Goal: Transaction & Acquisition: Purchase product/service

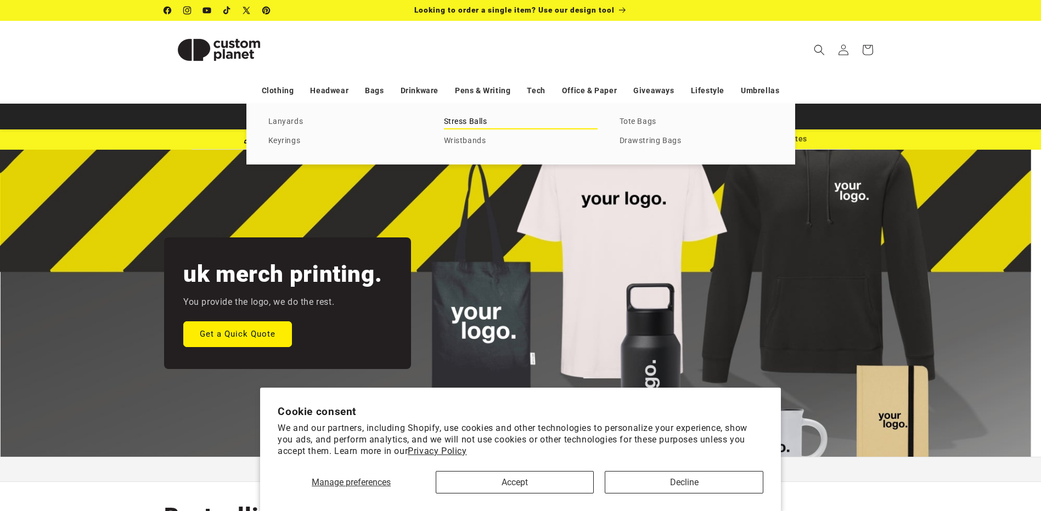
click at [472, 119] on link "Stress Balls" at bounding box center [521, 122] width 154 height 15
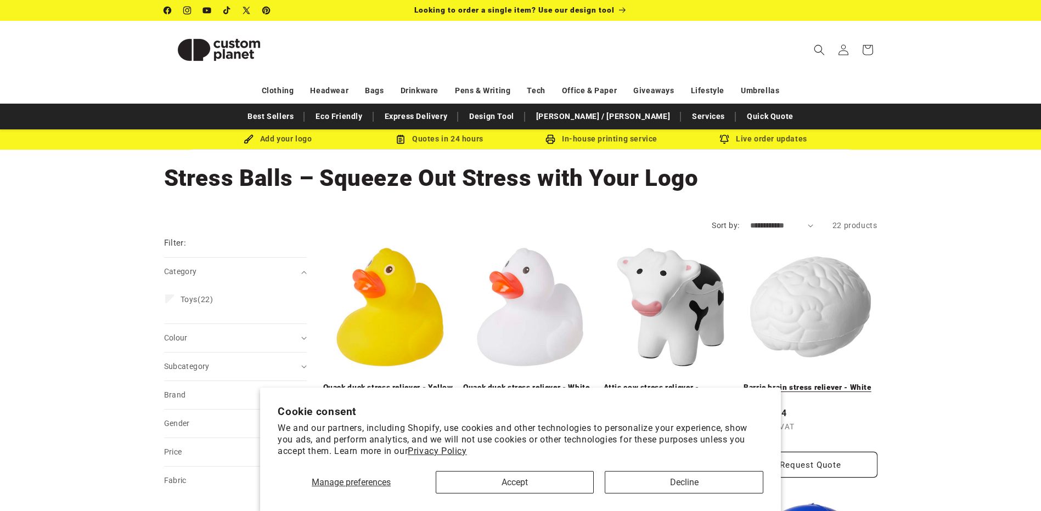
drag, startPoint x: 848, startPoint y: 282, endPoint x: 838, endPoint y: 275, distance: 12.2
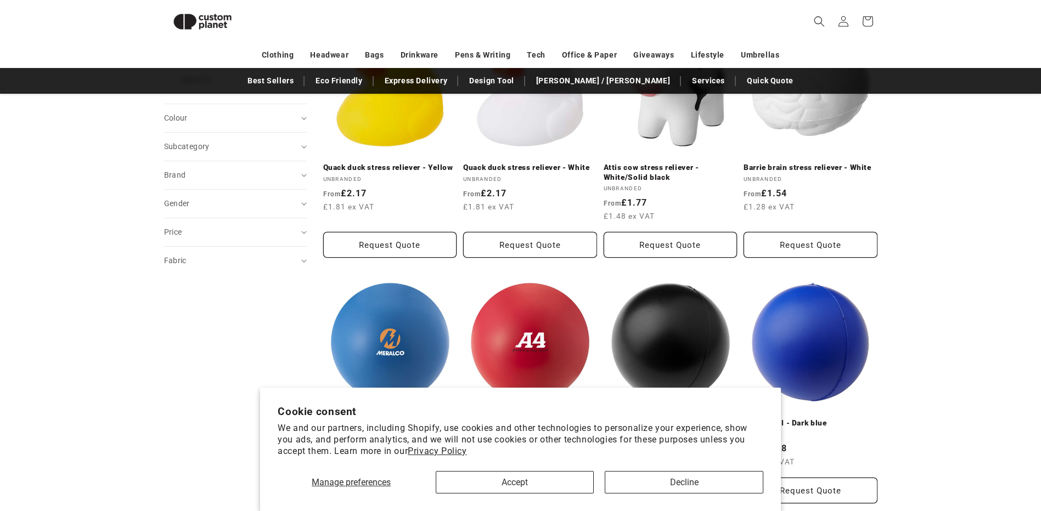
scroll to position [314, 0]
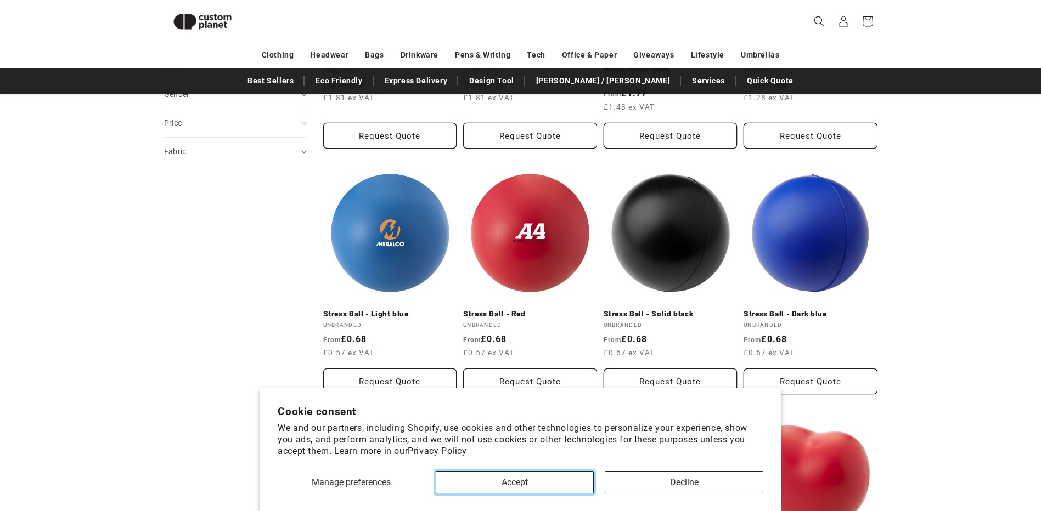
click at [539, 479] on button "Accept" at bounding box center [515, 482] width 158 height 22
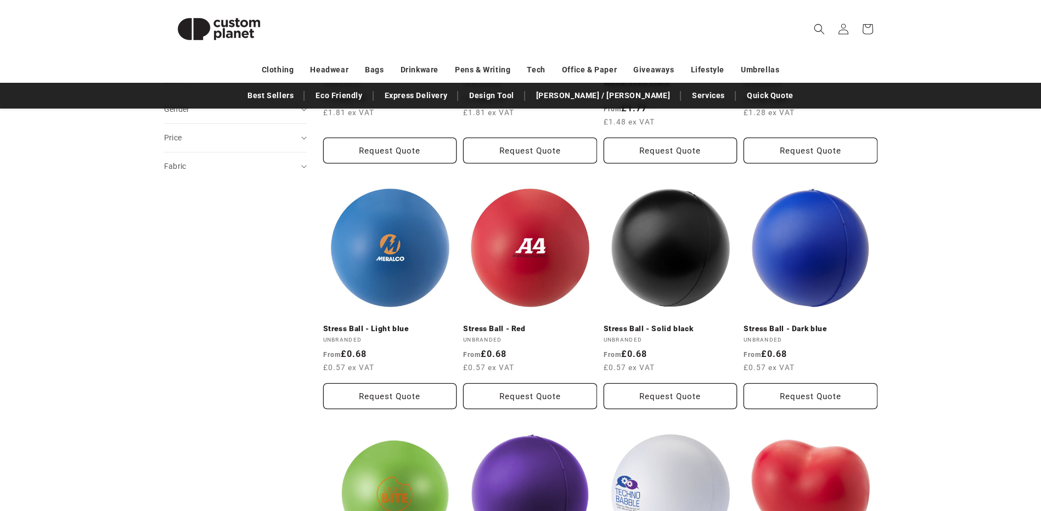
scroll to position [0, 0]
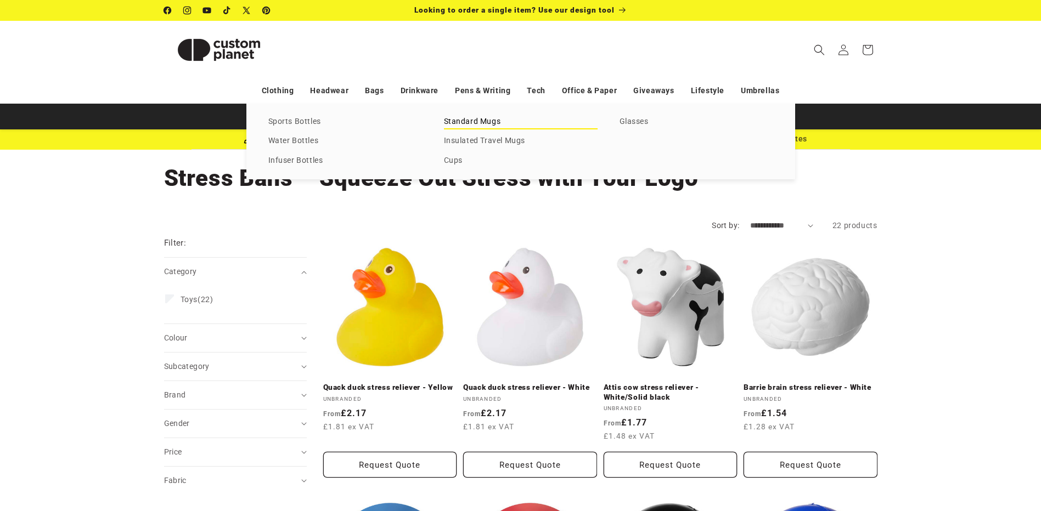
click at [474, 118] on link "Standard Mugs" at bounding box center [521, 122] width 154 height 15
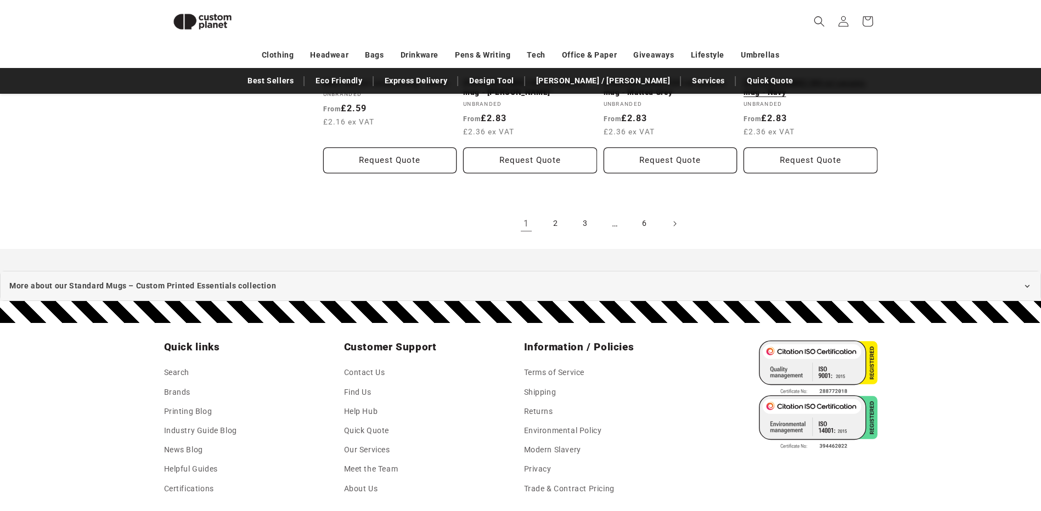
scroll to position [1137, 0]
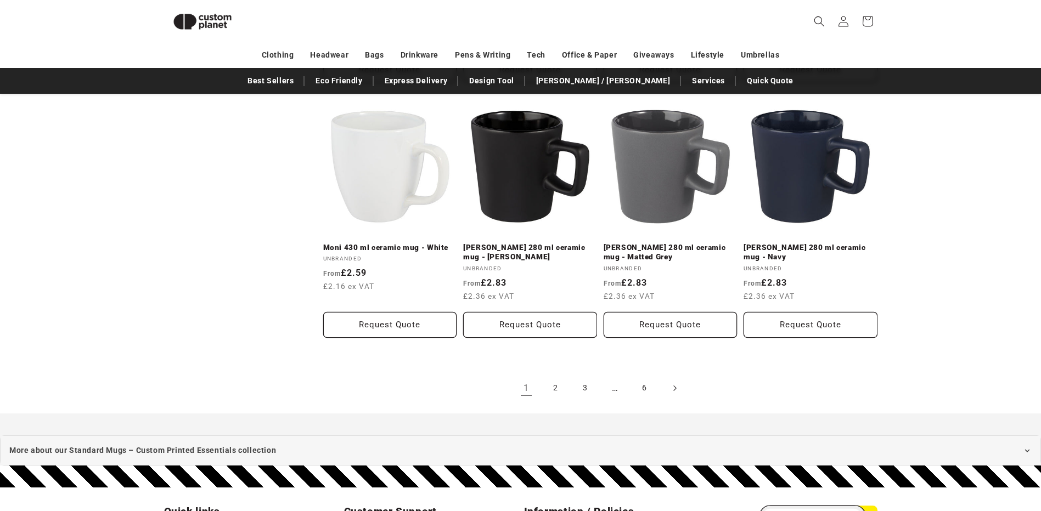
click at [682, 389] on link "Next page" at bounding box center [674, 388] width 24 height 24
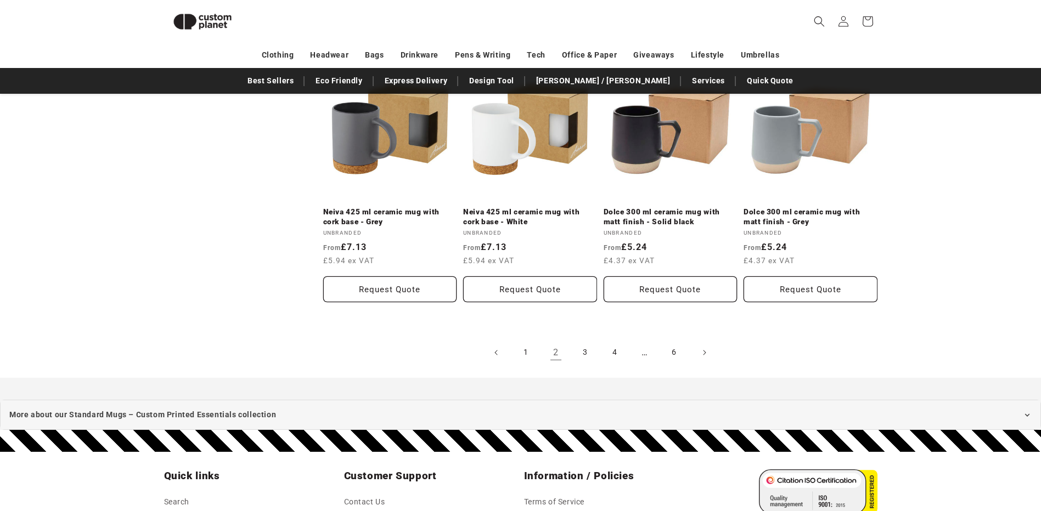
scroll to position [1302, 0]
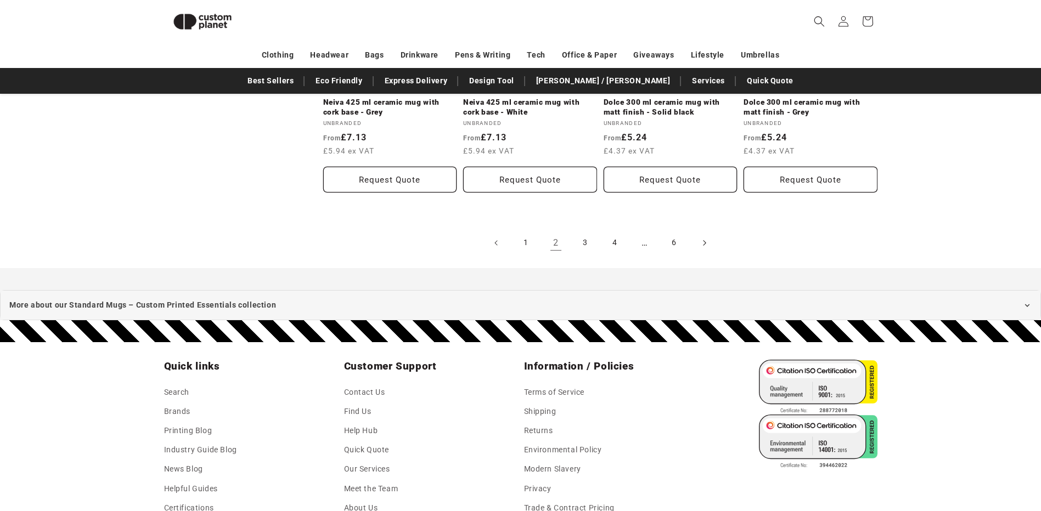
click at [701, 238] on span "Next page" at bounding box center [703, 243] width 11 height 11
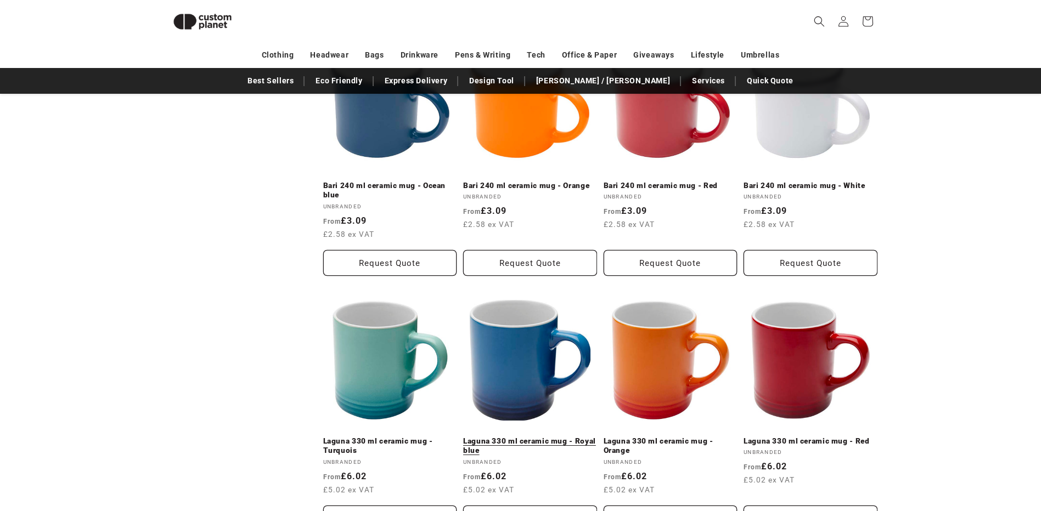
scroll to position [1082, 0]
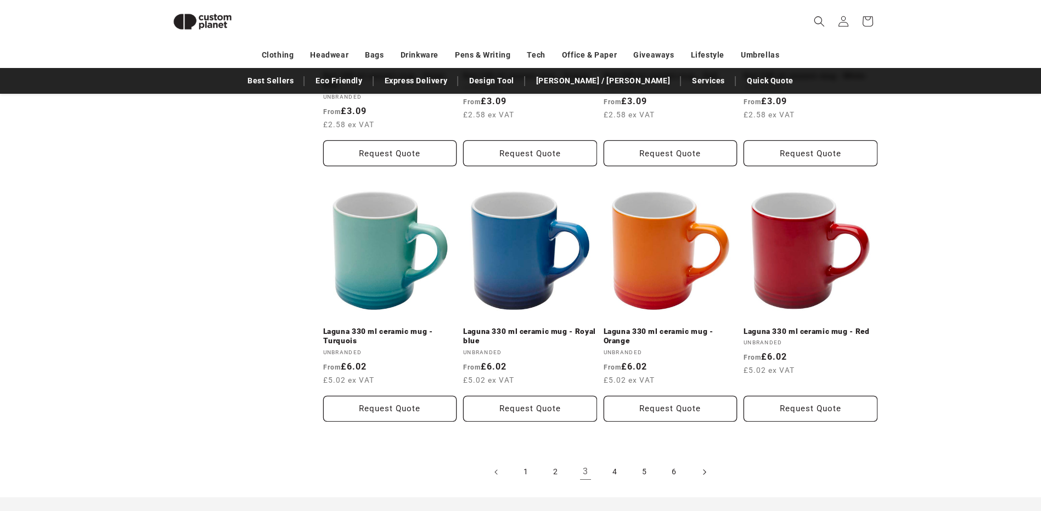
click at [707, 467] on span "Next page" at bounding box center [703, 472] width 11 height 11
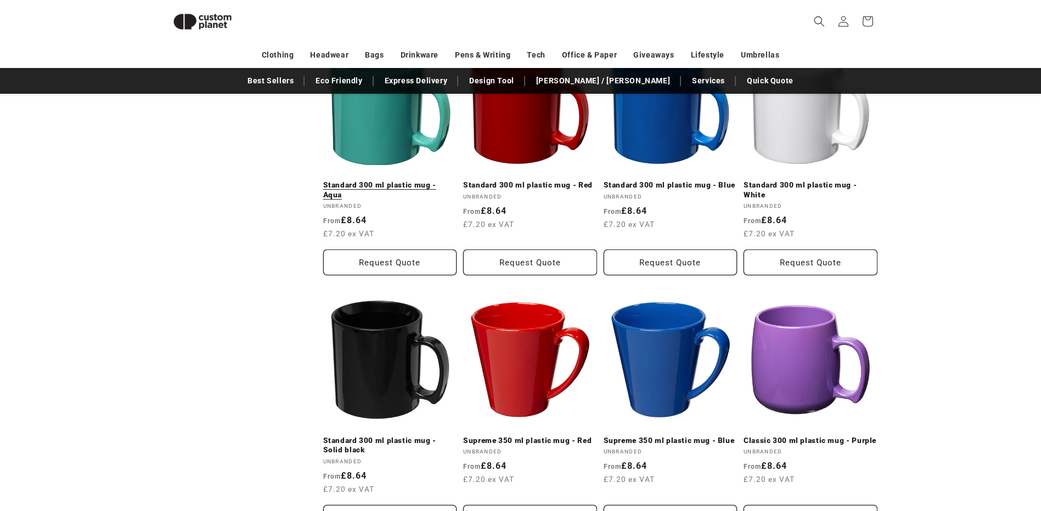
scroll to position [479, 0]
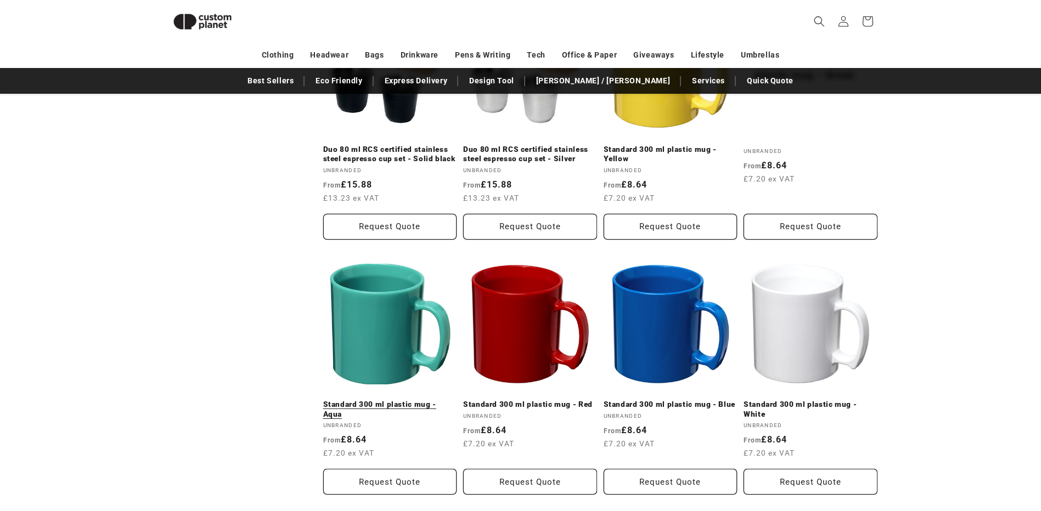
click at [381, 400] on link "Standard 300 ml plastic mug - Aqua" at bounding box center [390, 409] width 134 height 19
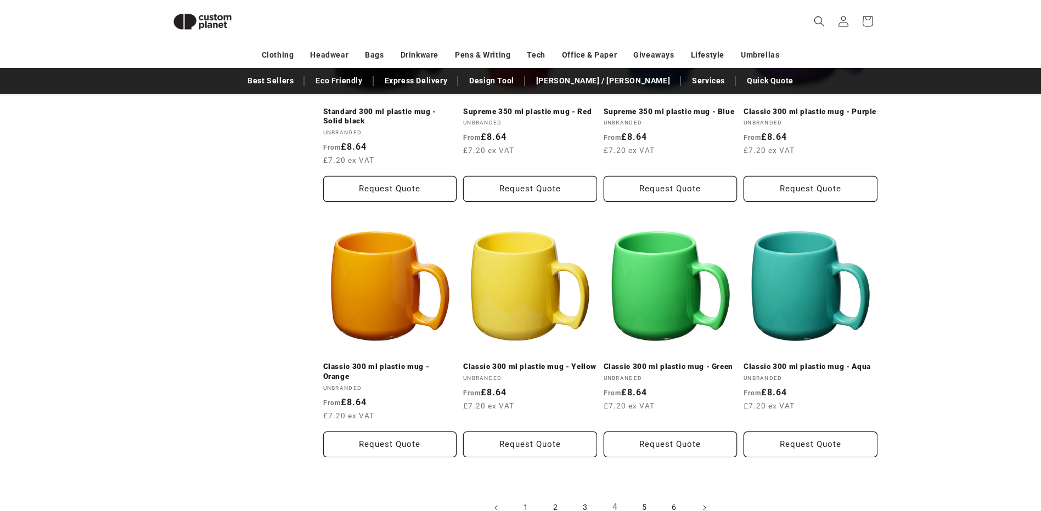
scroll to position [1082, 0]
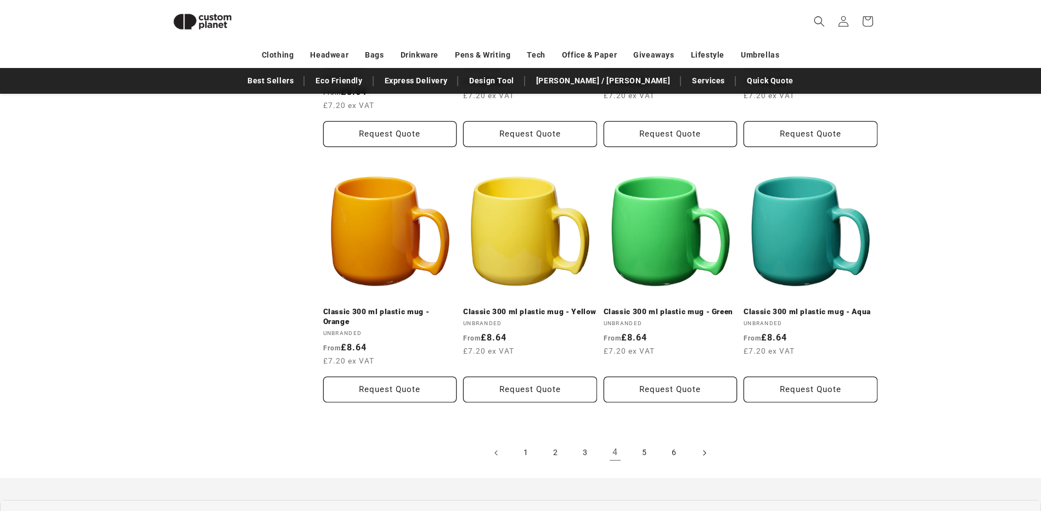
click at [700, 456] on span "Next page" at bounding box center [703, 453] width 11 height 11
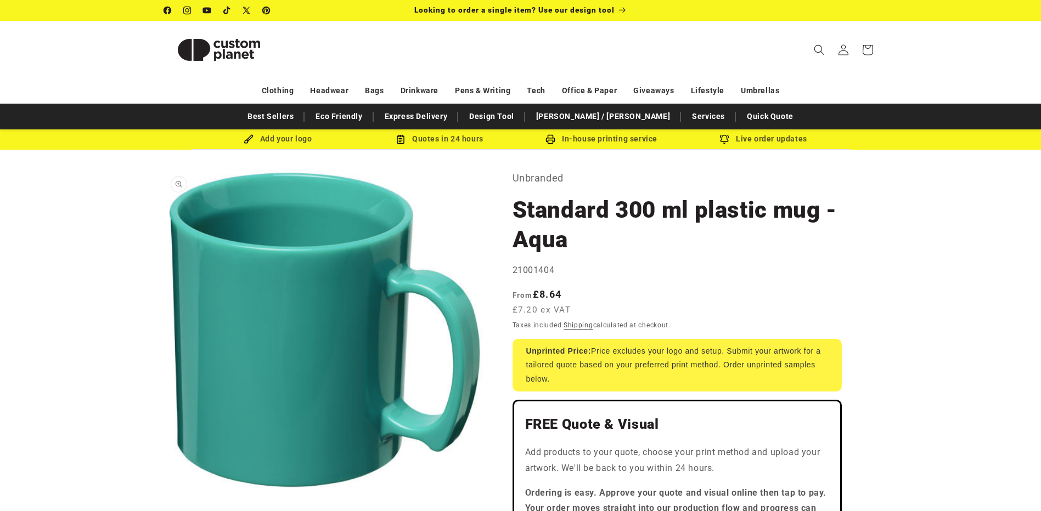
drag, startPoint x: 309, startPoint y: 323, endPoint x: 301, endPoint y: 319, distance: 9.1
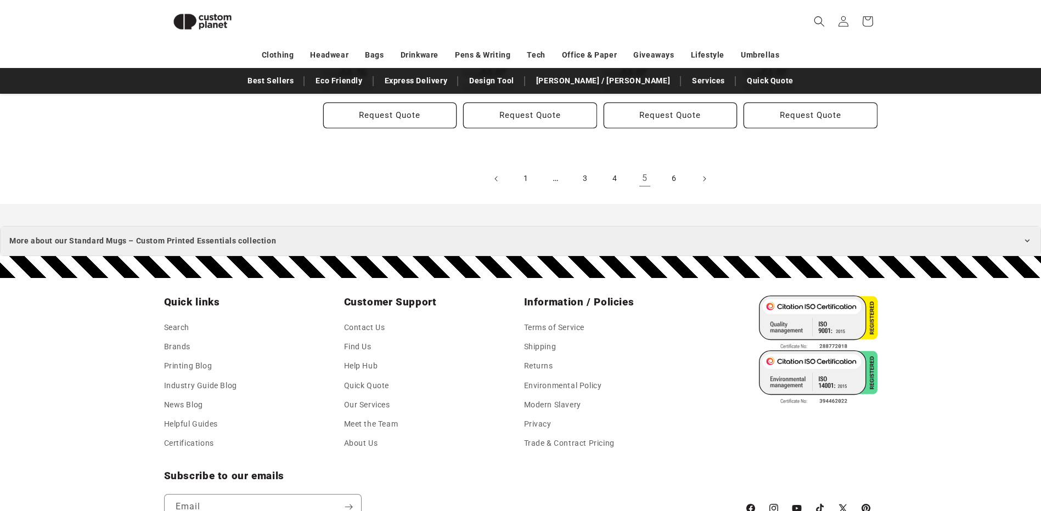
scroll to position [1247, 0]
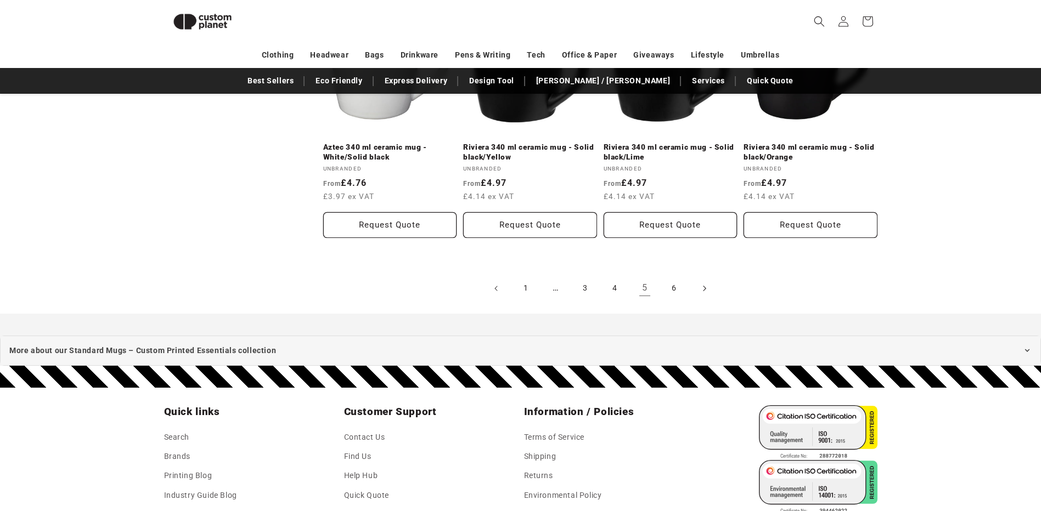
click at [706, 291] on span "Next page" at bounding box center [703, 288] width 11 height 11
